Goal: Task Accomplishment & Management: Check status

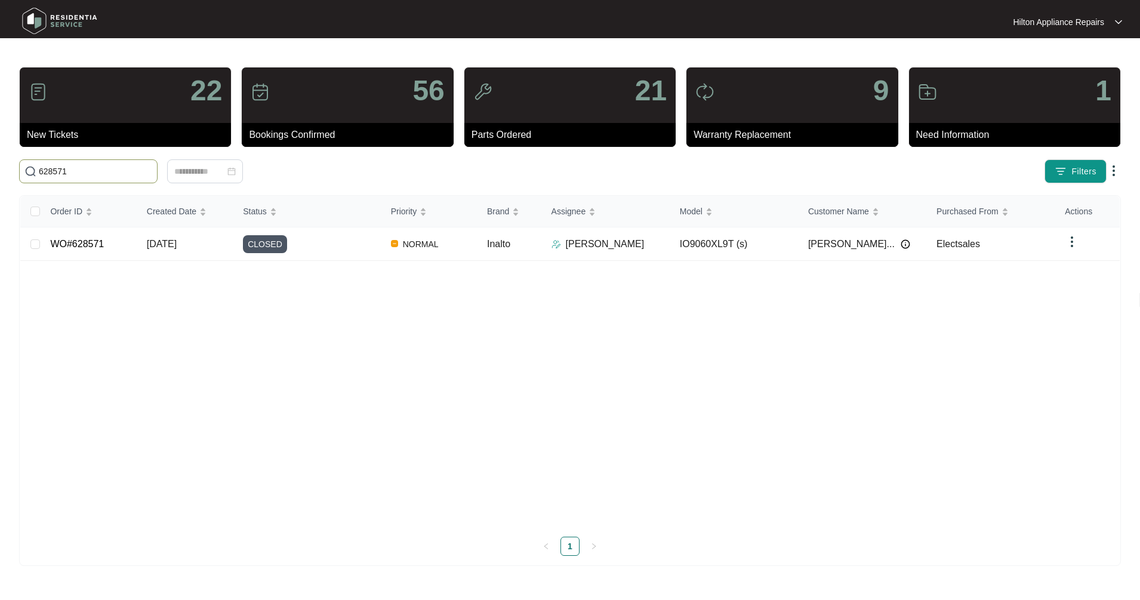
drag, startPoint x: 39, startPoint y: 165, endPoint x: -8, endPoint y: 165, distance: 47.2
click at [0, 165] on html "Hilton Appliance Repairs Hilton App... 22 New Tickets 56 Bookings Confirmed 21 …" at bounding box center [570, 300] width 1140 height 600
type input "607904"
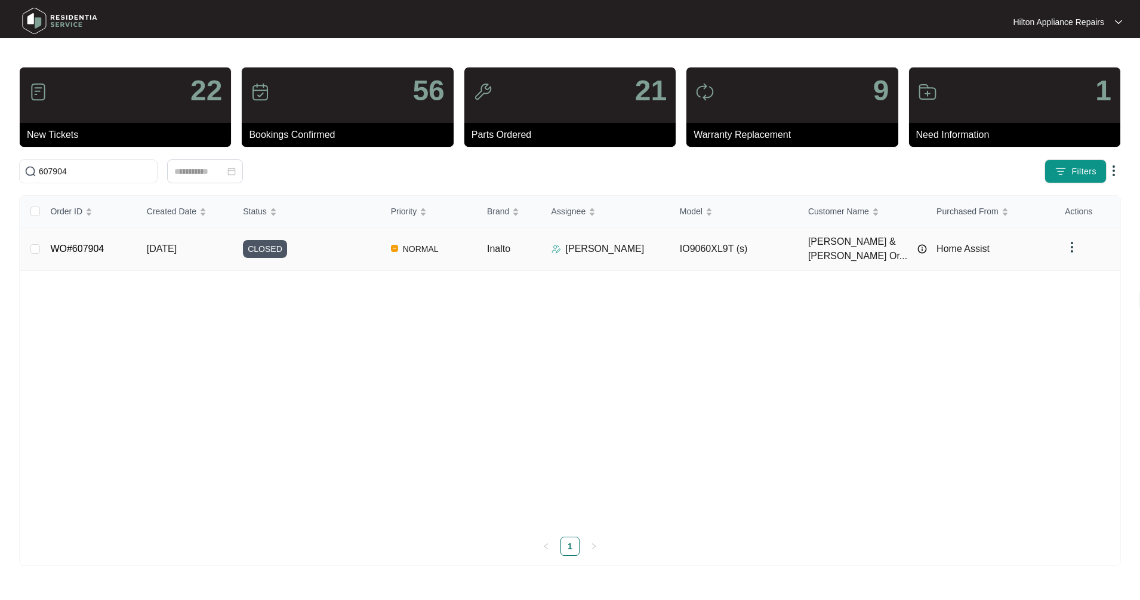
click at [84, 249] on link "WO#607904" at bounding box center [77, 249] width 54 height 10
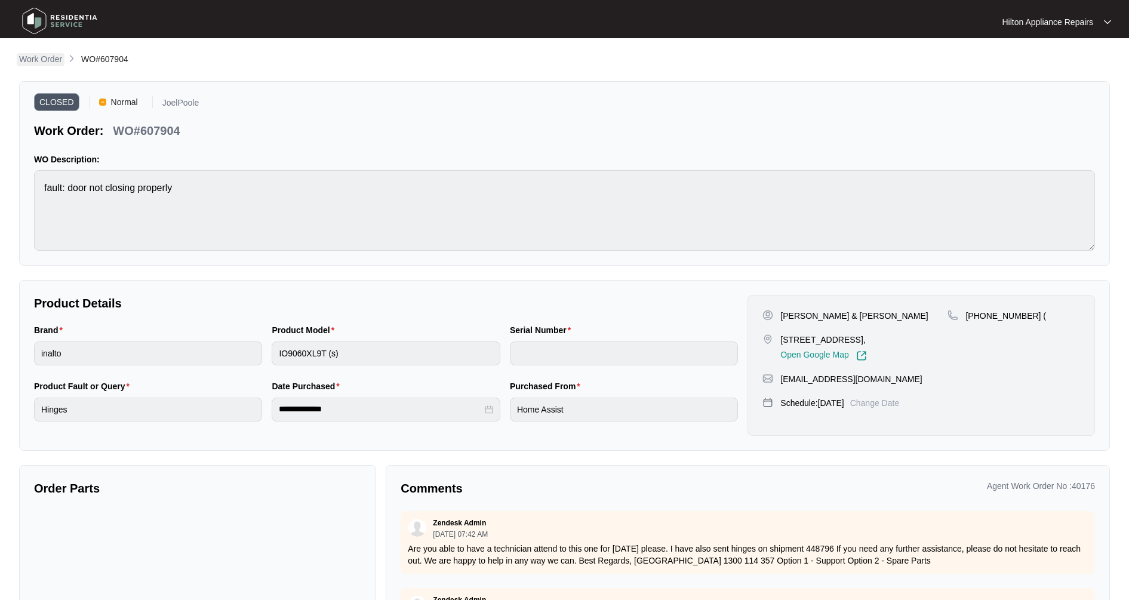
click at [51, 64] on p "Work Order" at bounding box center [40, 59] width 43 height 12
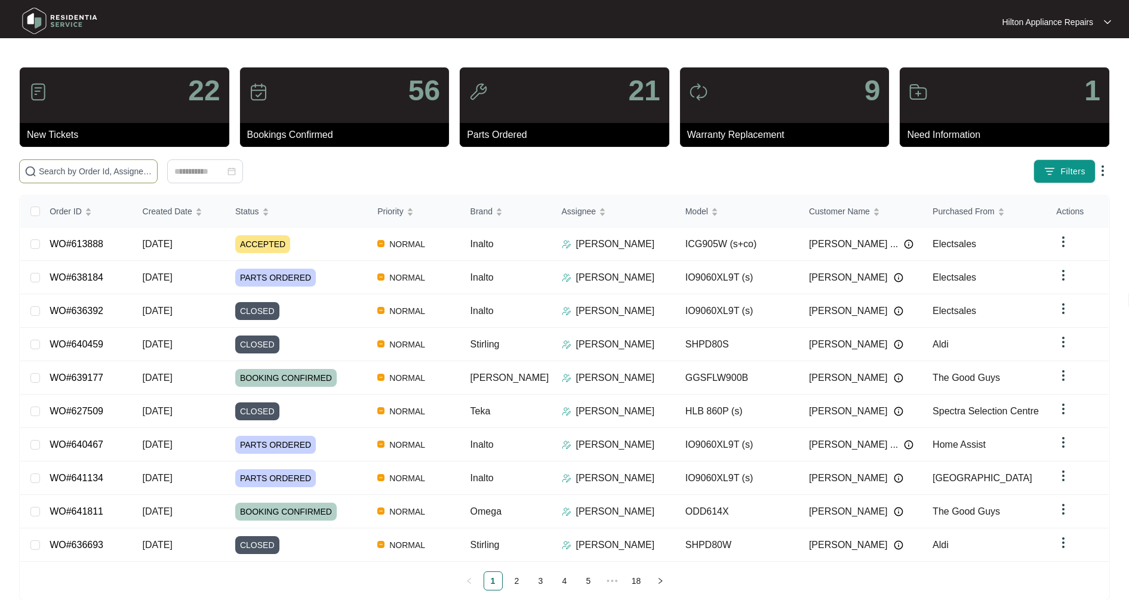
click at [63, 170] on input "text" at bounding box center [95, 171] width 113 height 13
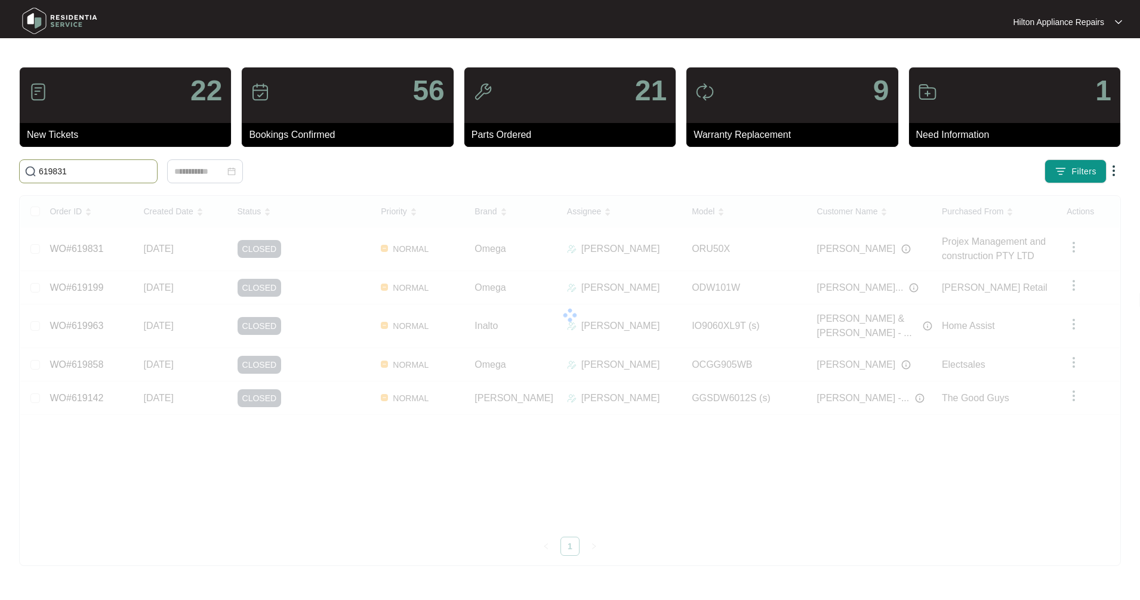
type input "619831"
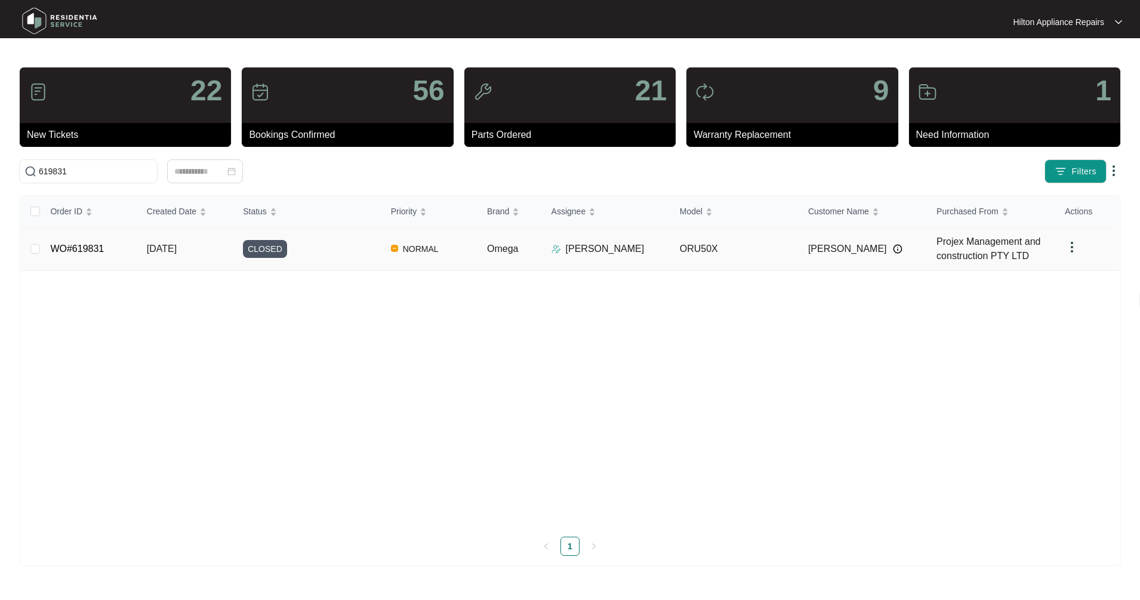
click at [109, 248] on td "WO#619831" at bounding box center [89, 249] width 96 height 44
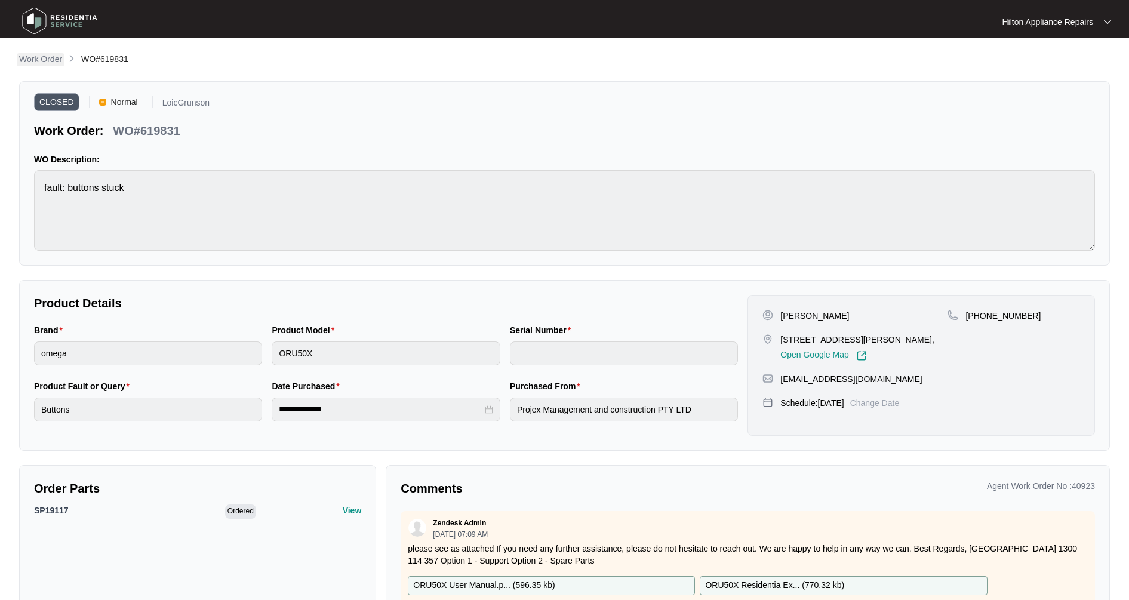
click at [51, 64] on p "Work Order" at bounding box center [40, 59] width 43 height 12
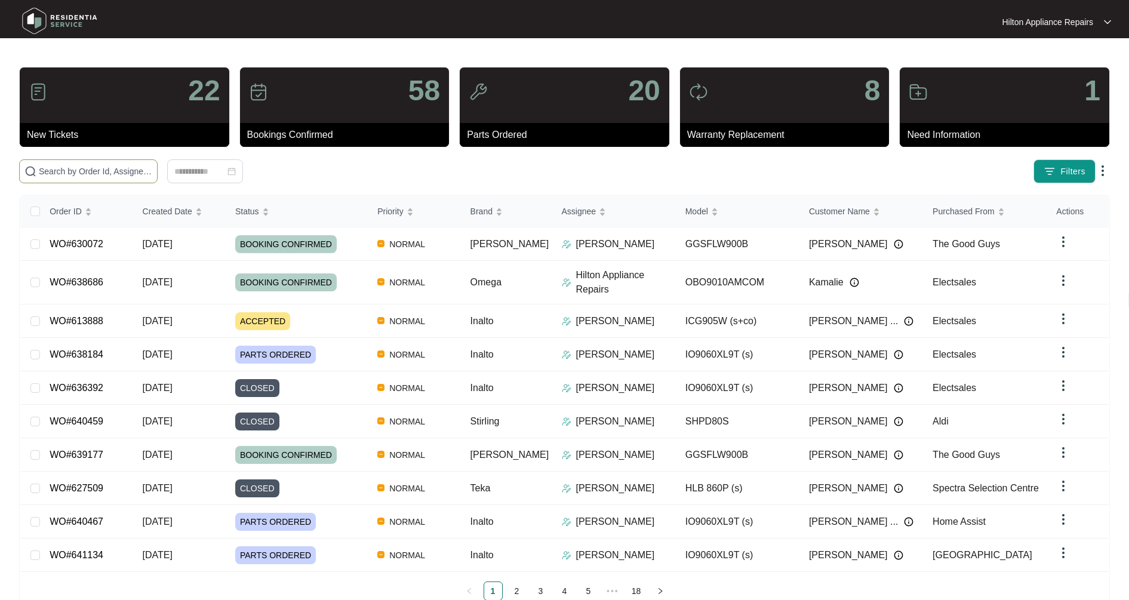
click at [75, 168] on input "text" at bounding box center [95, 171] width 113 height 13
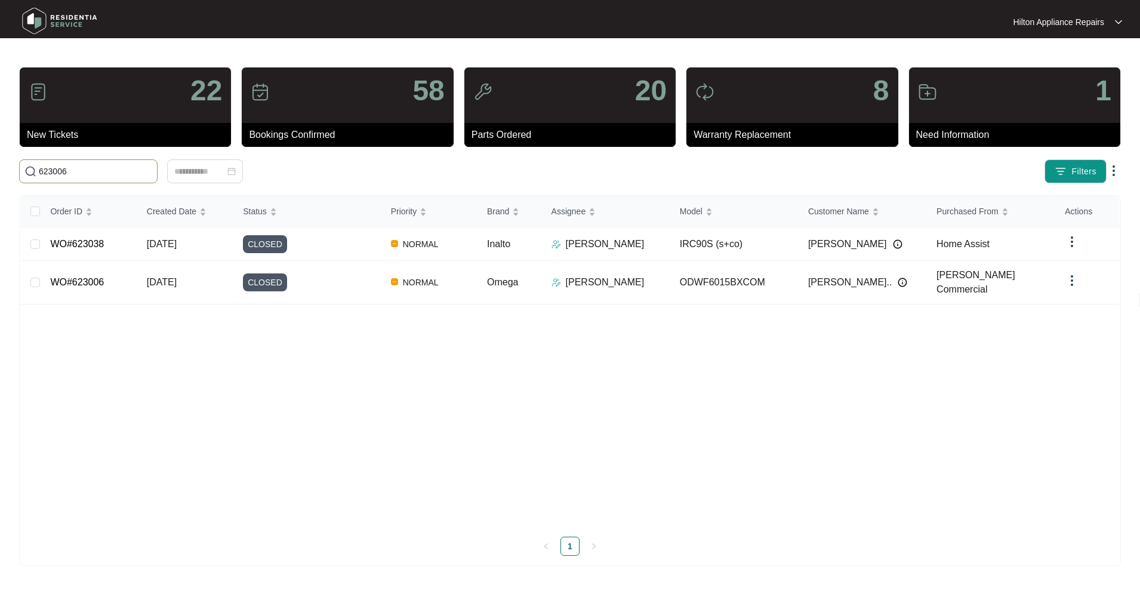
type input "623006"
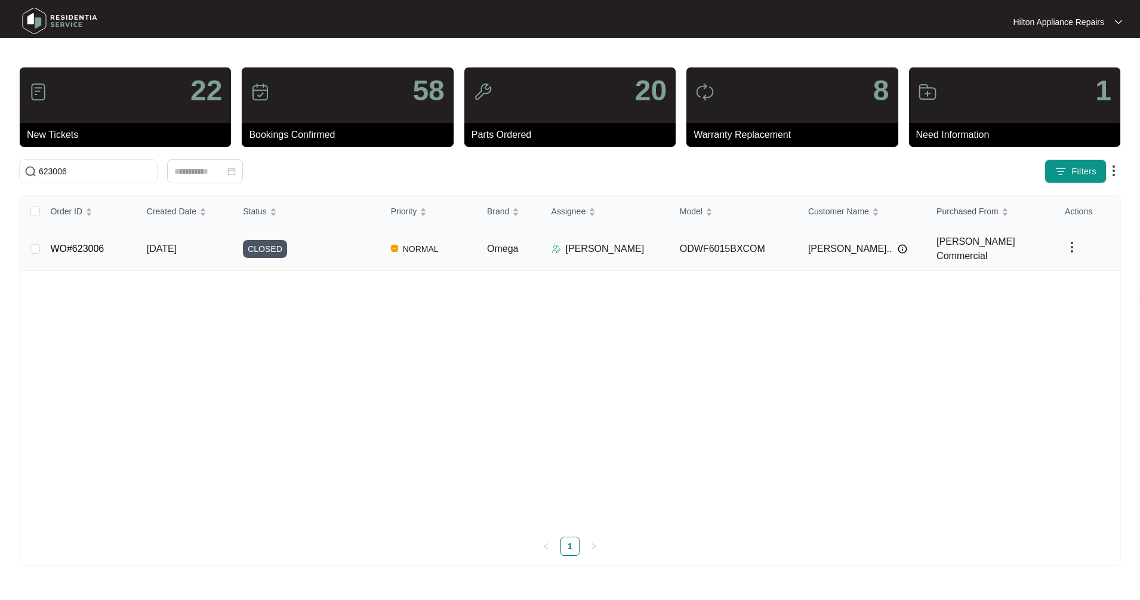
click at [177, 247] on span "[DATE]" at bounding box center [162, 249] width 30 height 10
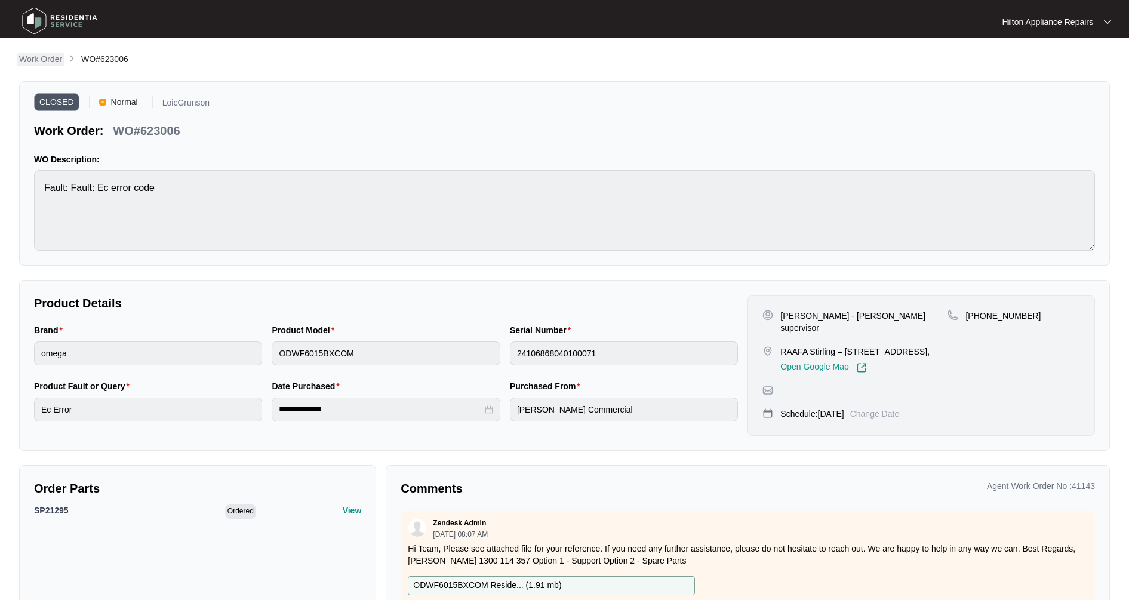
click at [58, 63] on p "Work Order" at bounding box center [40, 59] width 43 height 12
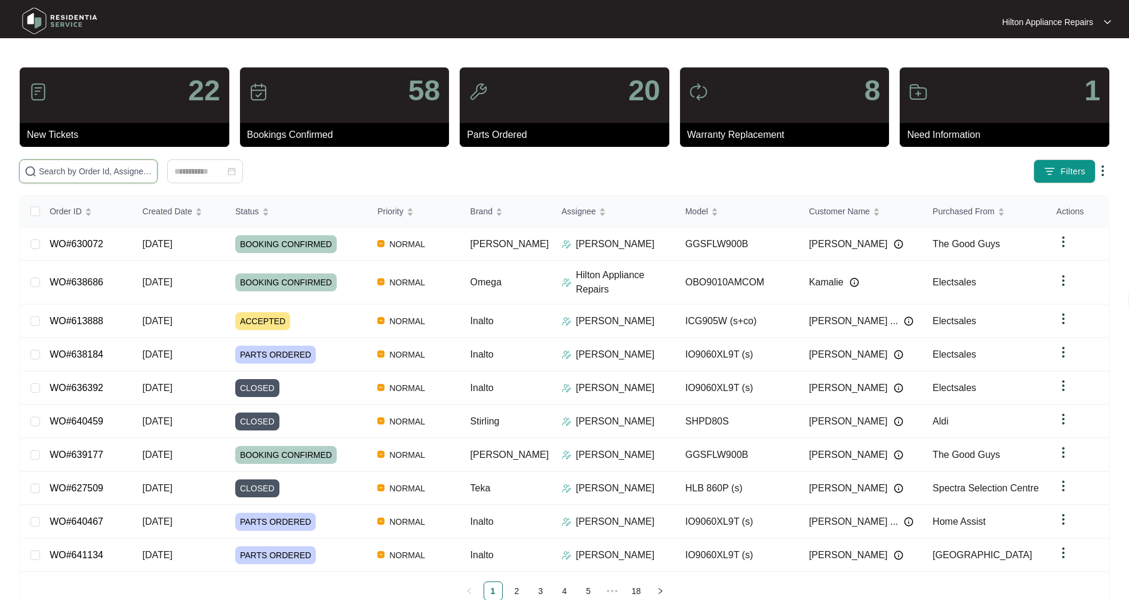
click at [78, 165] on input "text" at bounding box center [95, 171] width 113 height 13
type input "623909"
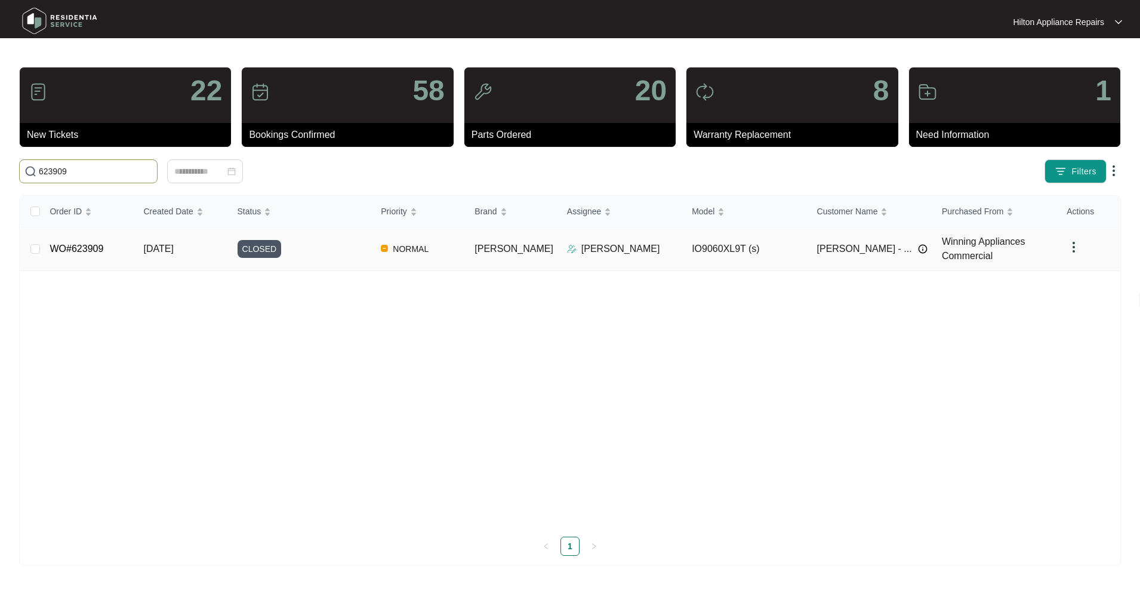
click at [93, 251] on link "WO#623909" at bounding box center [77, 249] width 54 height 10
